Goal: Register for event/course

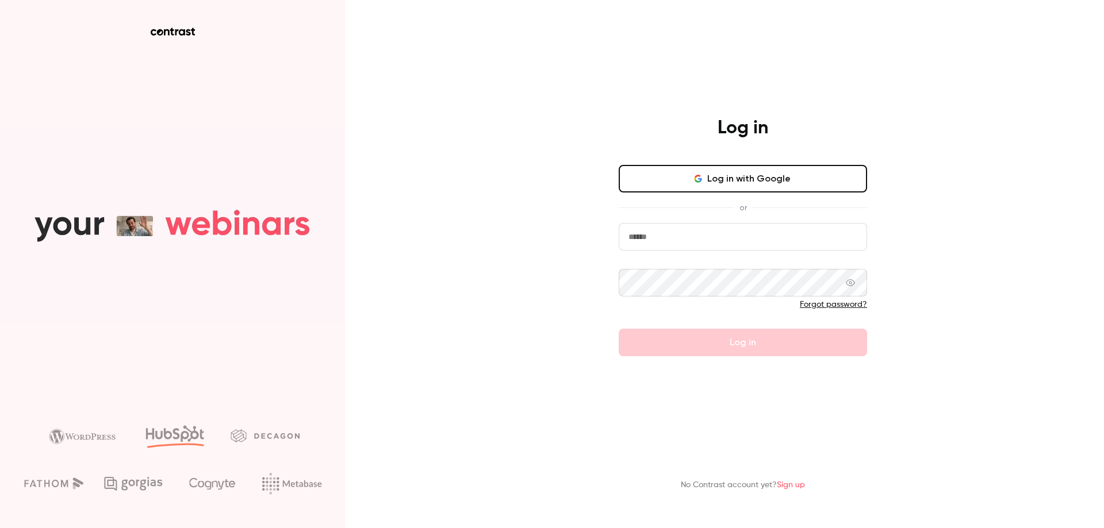
click at [665, 179] on button "Log in with Google" at bounding box center [743, 179] width 248 height 28
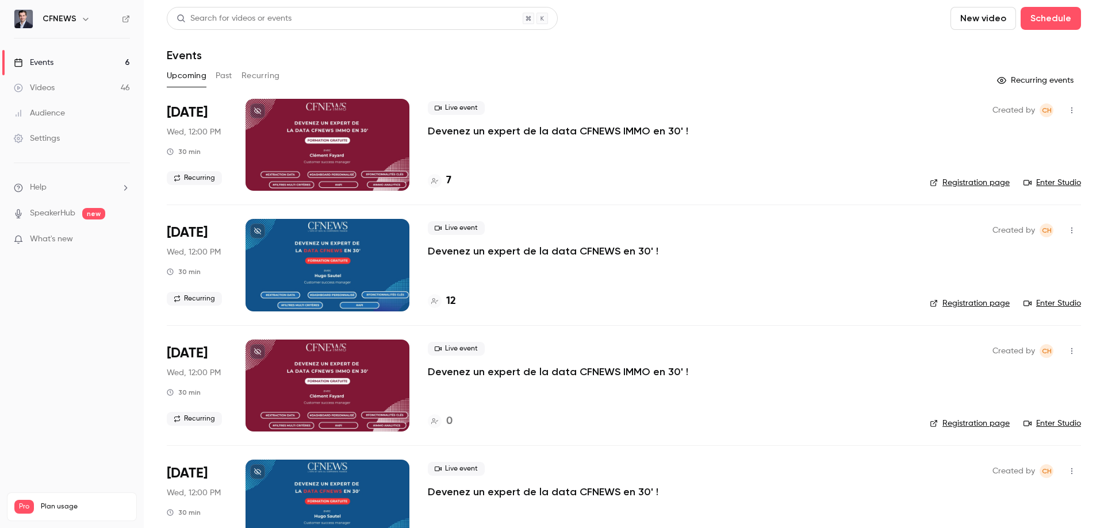
click at [460, 250] on p "Devenez un expert de la data CFNEWS en 30' !" at bounding box center [543, 251] width 231 height 14
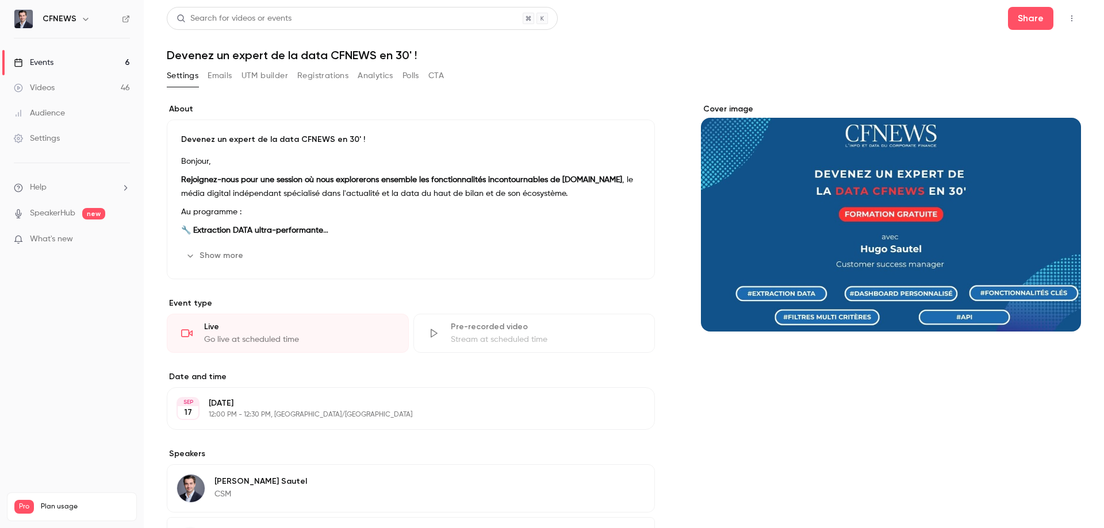
click at [39, 60] on div "Events" at bounding box center [34, 62] width 40 height 11
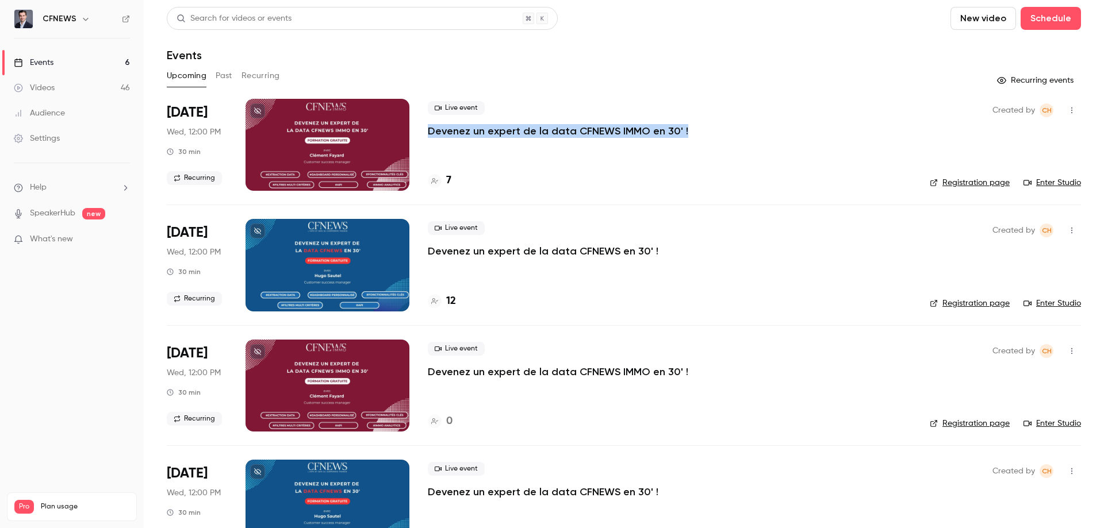
drag, startPoint x: 419, startPoint y: 131, endPoint x: 747, endPoint y: 133, distance: 327.7
click at [747, 133] on li "Sep 10 Wed, 12:00 PM 30 min Recurring Live event Devenez un expert de la data C…" at bounding box center [624, 152] width 914 height 106
click at [671, 206] on li "Sep 17 Wed, 12:00 PM 30 min Recurring Live event Devenez un expert de la data C…" at bounding box center [624, 265] width 914 height 120
